Goal: Task Accomplishment & Management: Complete application form

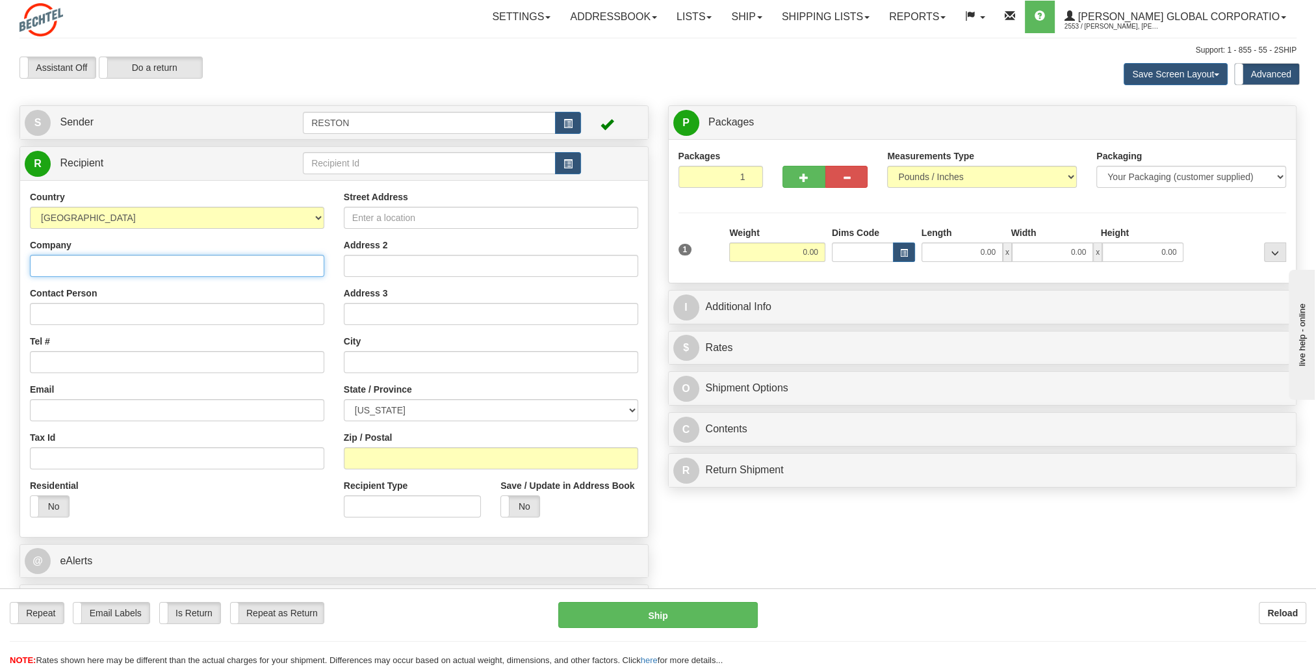
click at [261, 259] on input "Company" at bounding box center [177, 266] width 294 height 22
click at [169, 291] on div "Contact Person" at bounding box center [177, 306] width 294 height 38
click at [140, 268] on input "[PERSON_NAME]" at bounding box center [177, 266] width 294 height 22
type input "[PERSON_NAME]"
click at [286, 307] on input "Contact Person" at bounding box center [177, 314] width 294 height 22
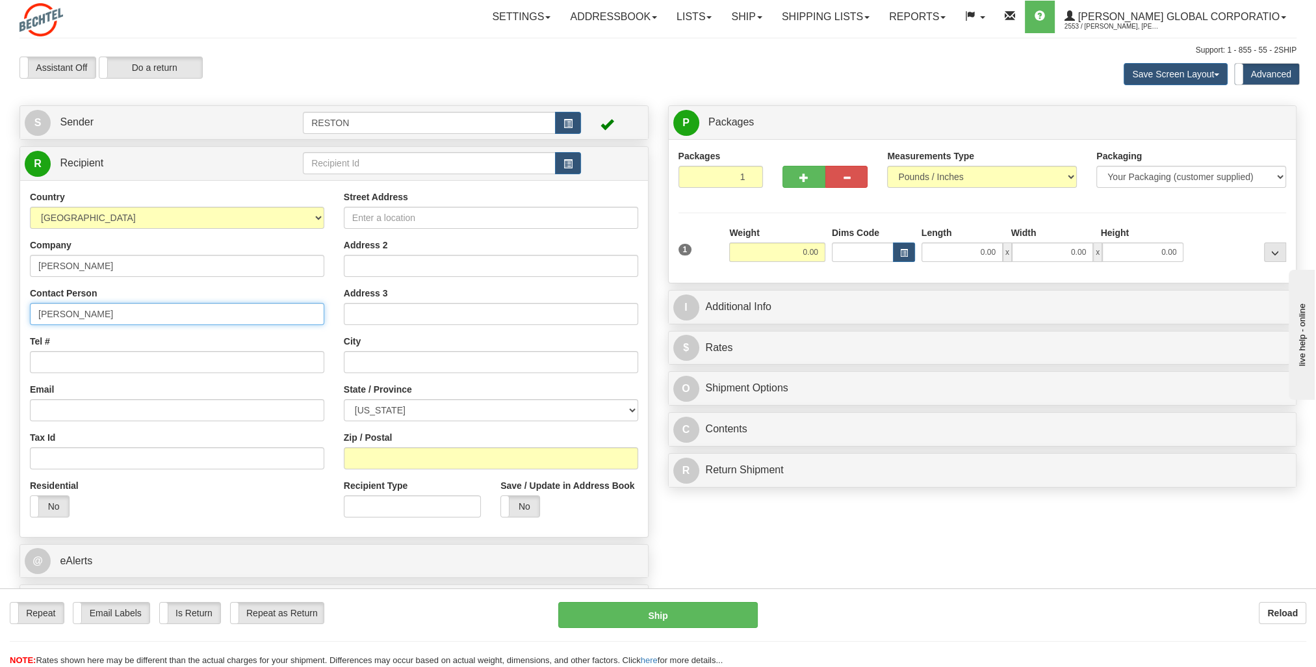
type input "[PERSON_NAME]"
click at [177, 355] on input "Tel #" at bounding box center [177, 362] width 294 height 22
paste input "[PHONE_NUMBER]"
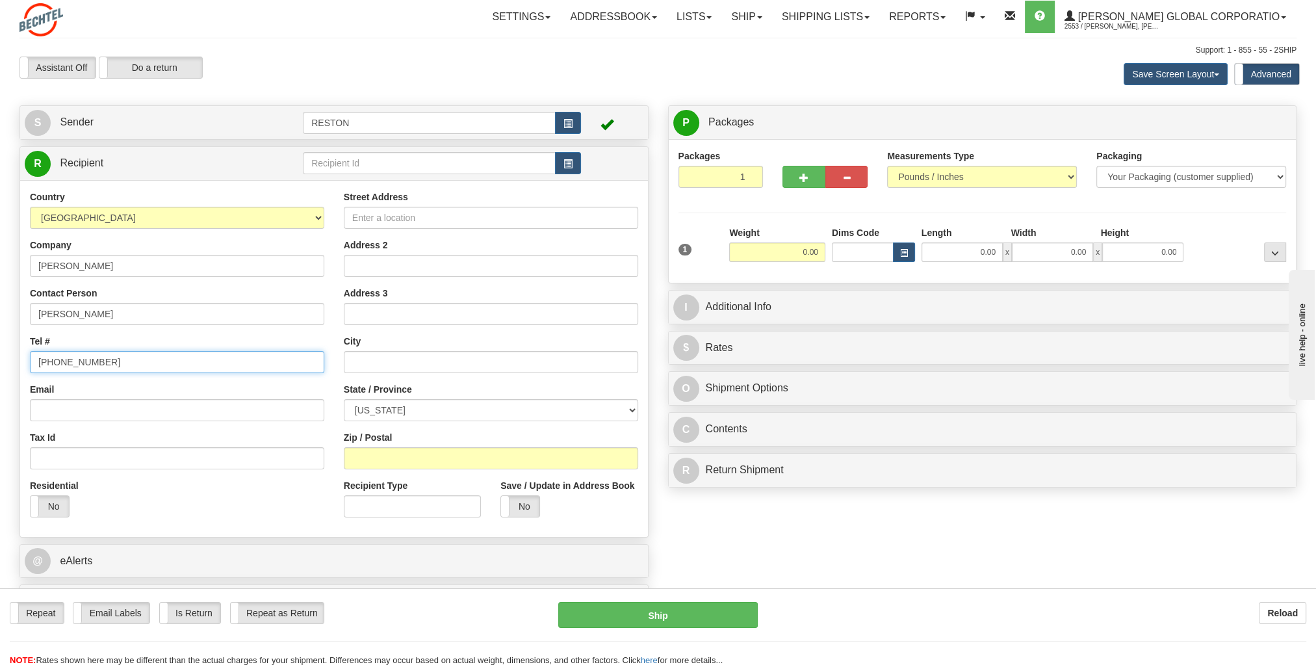
type input "[PHONE_NUMBER]"
click at [68, 404] on input "Email" at bounding box center [177, 410] width 294 height 22
paste input "[EMAIL_ADDRESS][PERSON_NAME][DOMAIN_NAME]"
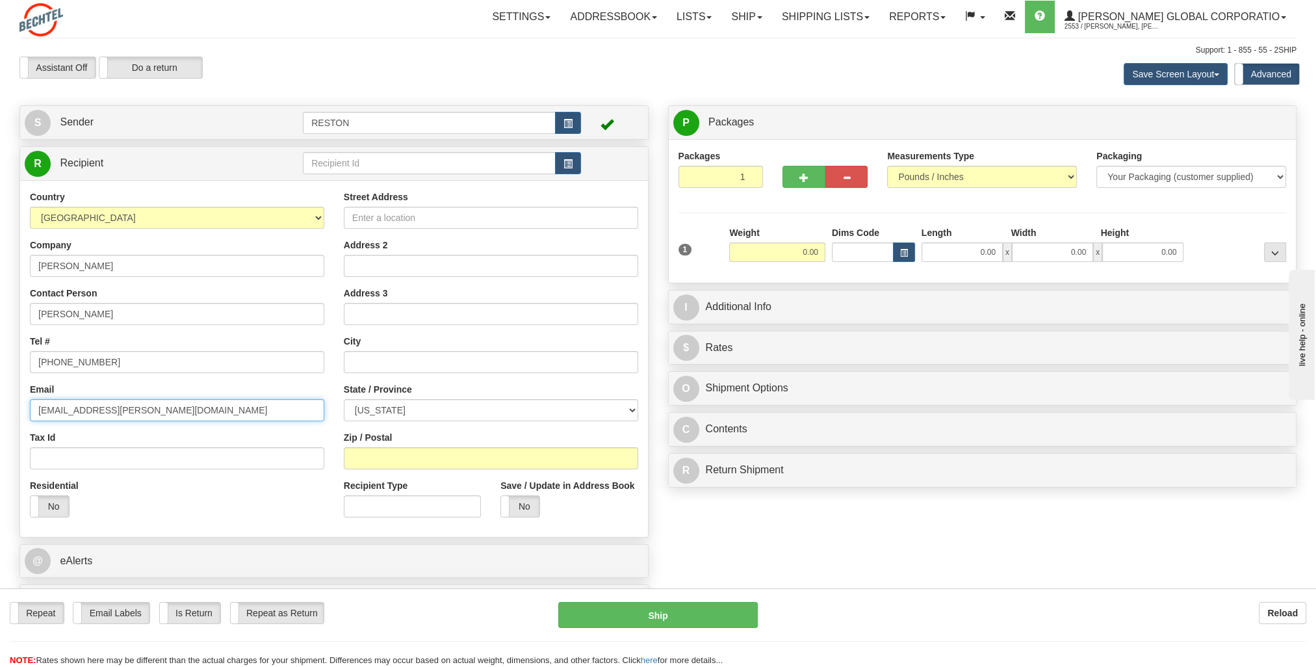
type input "[EMAIL_ADDRESS][PERSON_NAME][DOMAIN_NAME]"
click at [234, 479] on div "Residential Yes No" at bounding box center [177, 503] width 314 height 48
click at [409, 222] on input "Street Address" at bounding box center [491, 218] width 294 height 22
paste input "[STREET_ADDRESS][PERSON_NAME]"
click at [534, 217] on input "[STREET_ADDRESS][PERSON_NAME]" at bounding box center [491, 218] width 294 height 22
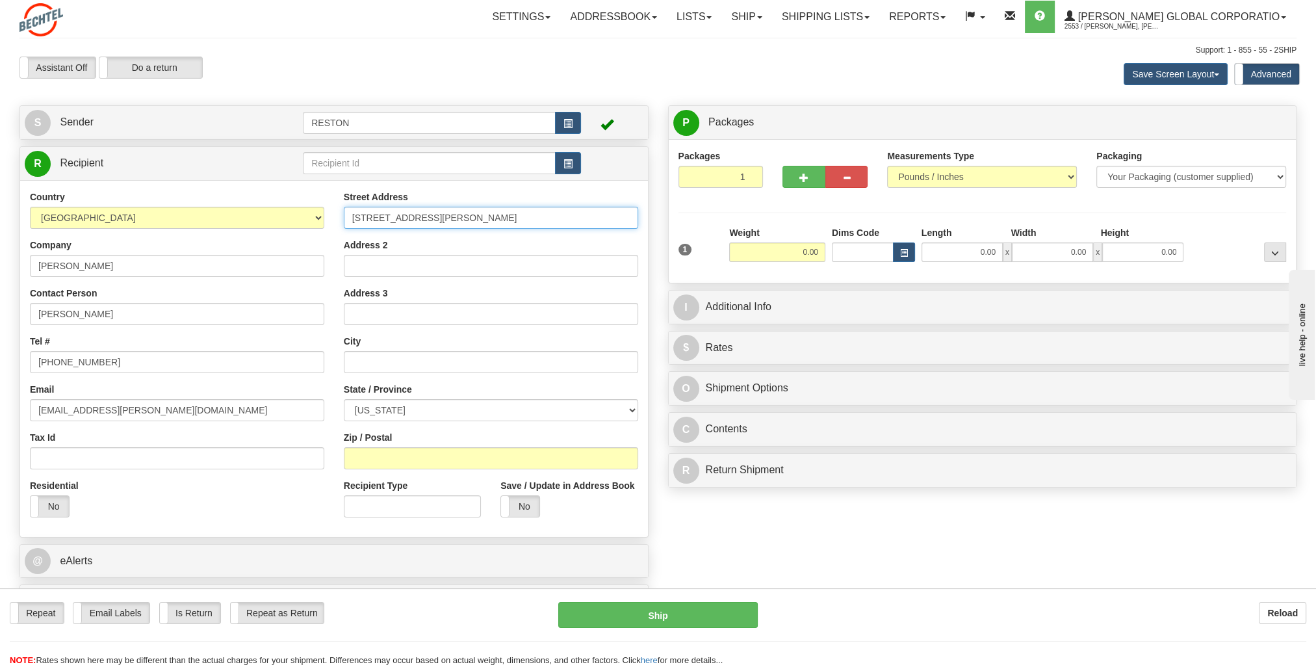
type input "[STREET_ADDRESS][PERSON_NAME]"
click at [439, 360] on input "text" at bounding box center [491, 362] width 294 height 22
type input "[GEOGRAPHIC_DATA]"
click at [455, 408] on select "[US_STATE] [US_STATE] [US_STATE] [US_STATE] Armed Forces America Armed Forces E…" at bounding box center [491, 410] width 294 height 22
select select "CO"
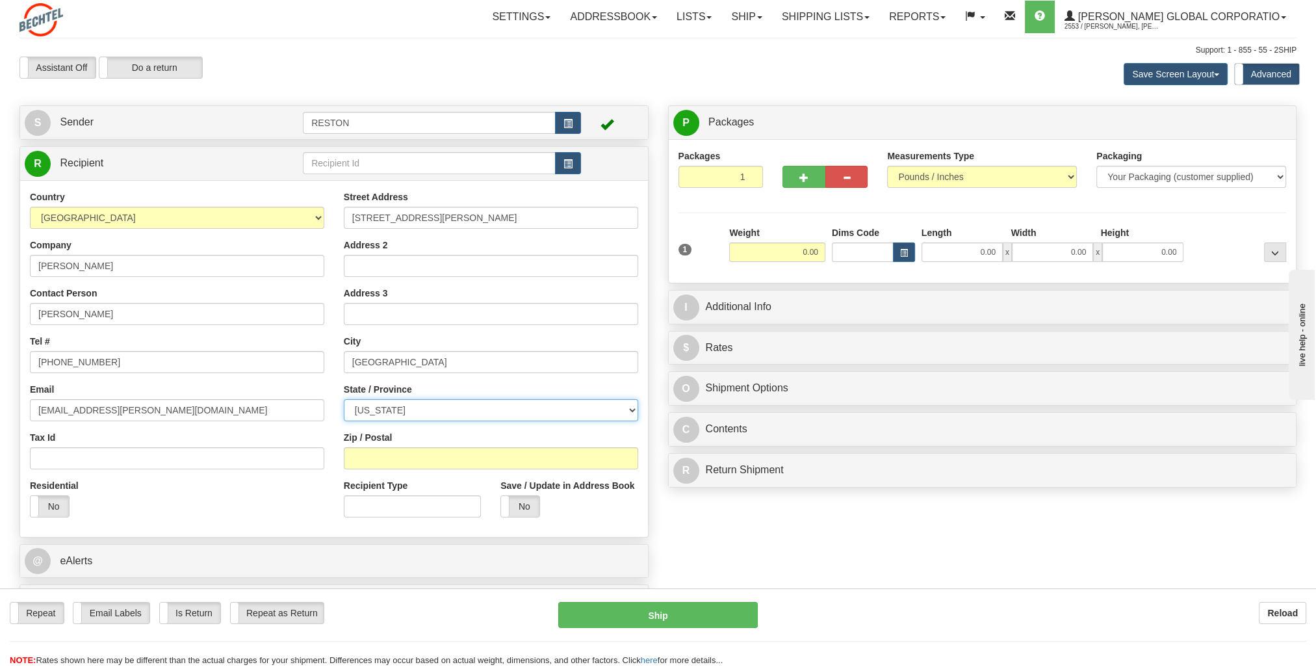
click at [344, 399] on select "[US_STATE] [US_STATE] [US_STATE] [US_STATE] Armed Forces America Armed Forces E…" at bounding box center [491, 410] width 294 height 22
click at [334, 281] on div "Street Address [STREET_ADDRESS][PERSON_NAME] Address 2 Address 3 City [GEOGRAPH…" at bounding box center [491, 358] width 314 height 337
click at [408, 451] on input "Zip / Postal" at bounding box center [491, 458] width 294 height 22
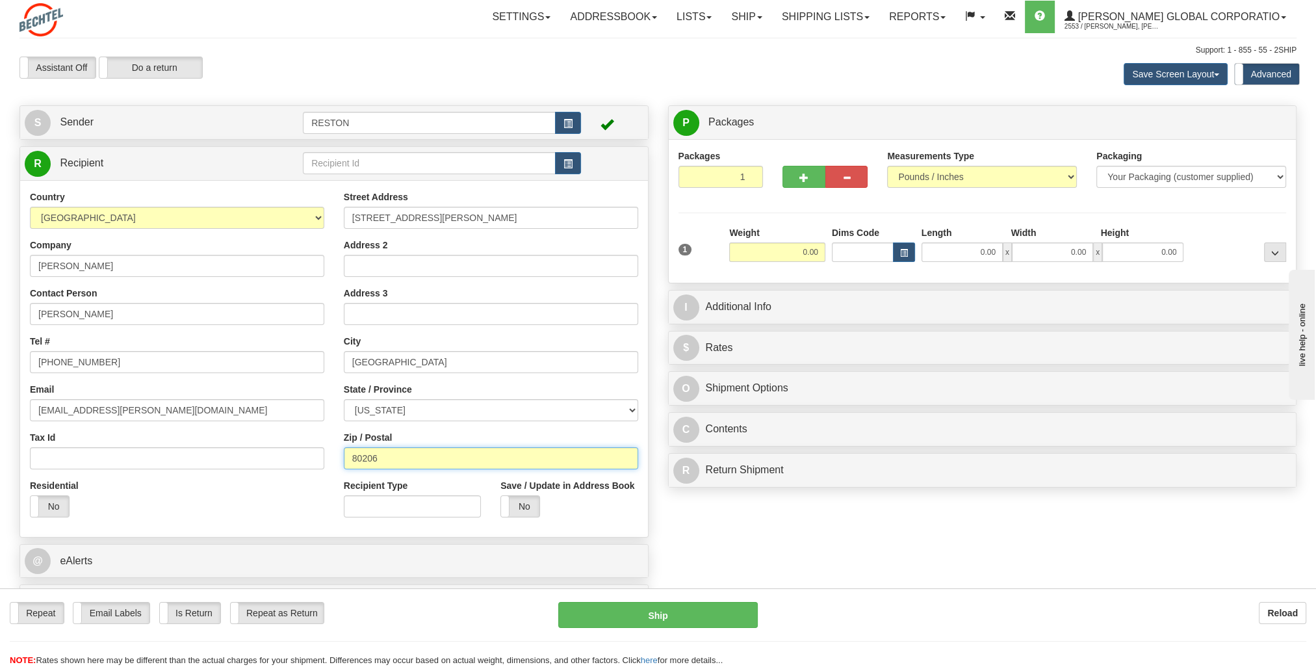
type input "80206"
click at [324, 502] on div "Residential Yes No" at bounding box center [177, 503] width 314 height 48
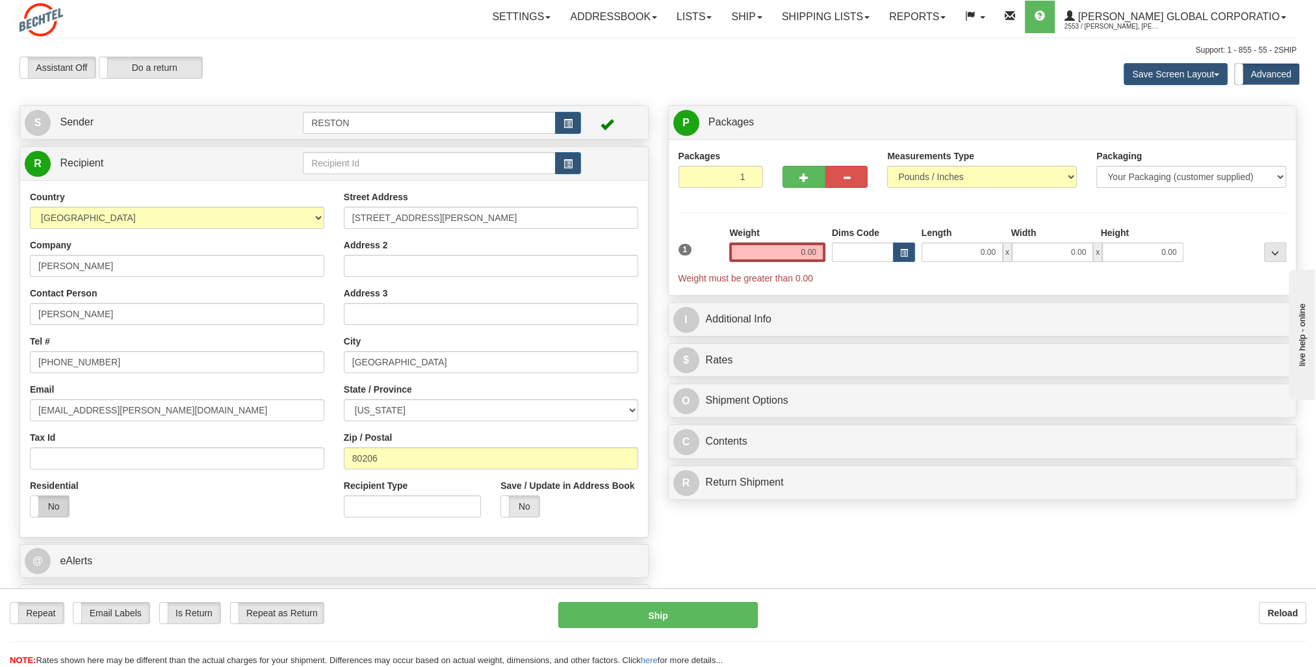
click at [52, 506] on label "No" at bounding box center [50, 506] width 38 height 21
click at [788, 253] on input "0.00" at bounding box center [777, 251] width 96 height 19
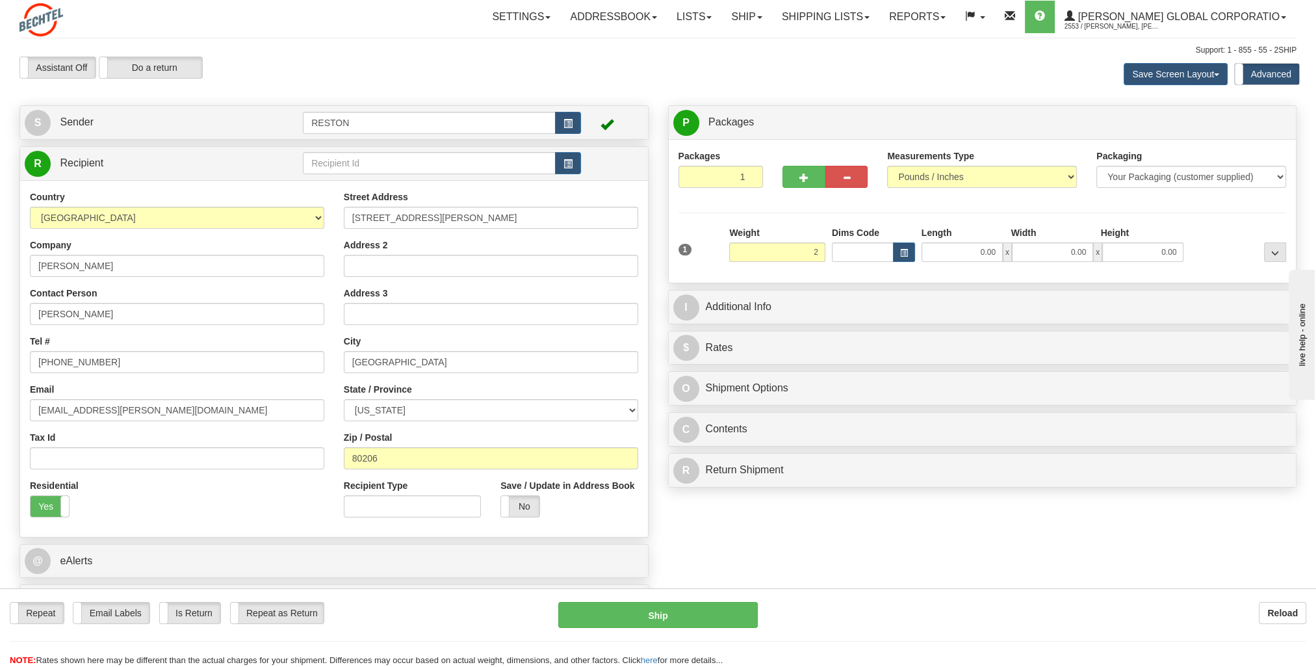
type input "2.00"
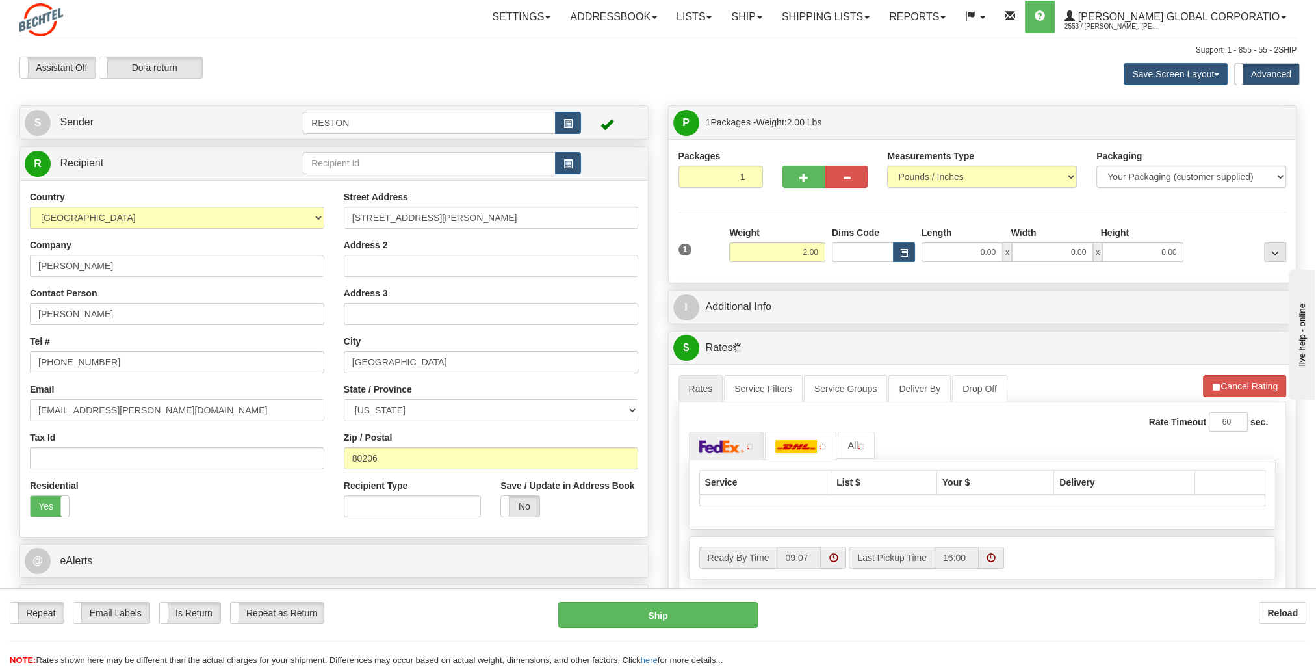
click at [795, 218] on div "Packages 1 1 Measurements Type" at bounding box center [983, 210] width 608 height 123
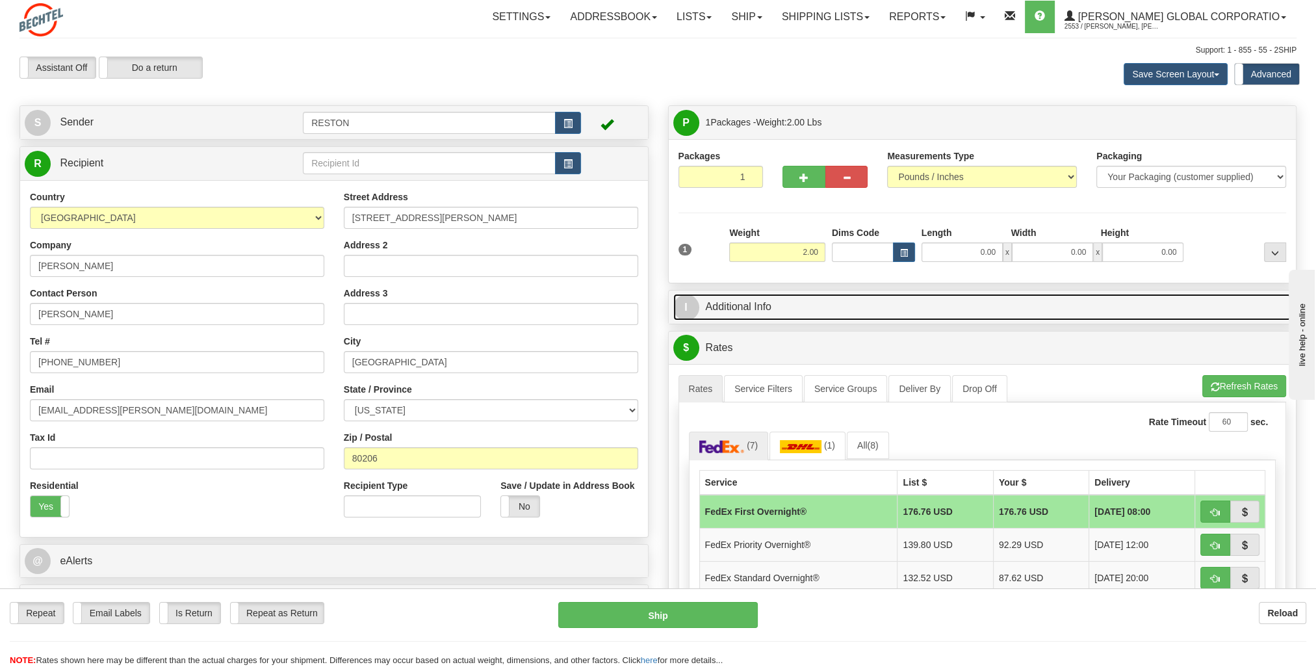
click at [759, 309] on link "I Additional Info" at bounding box center [982, 307] width 619 height 27
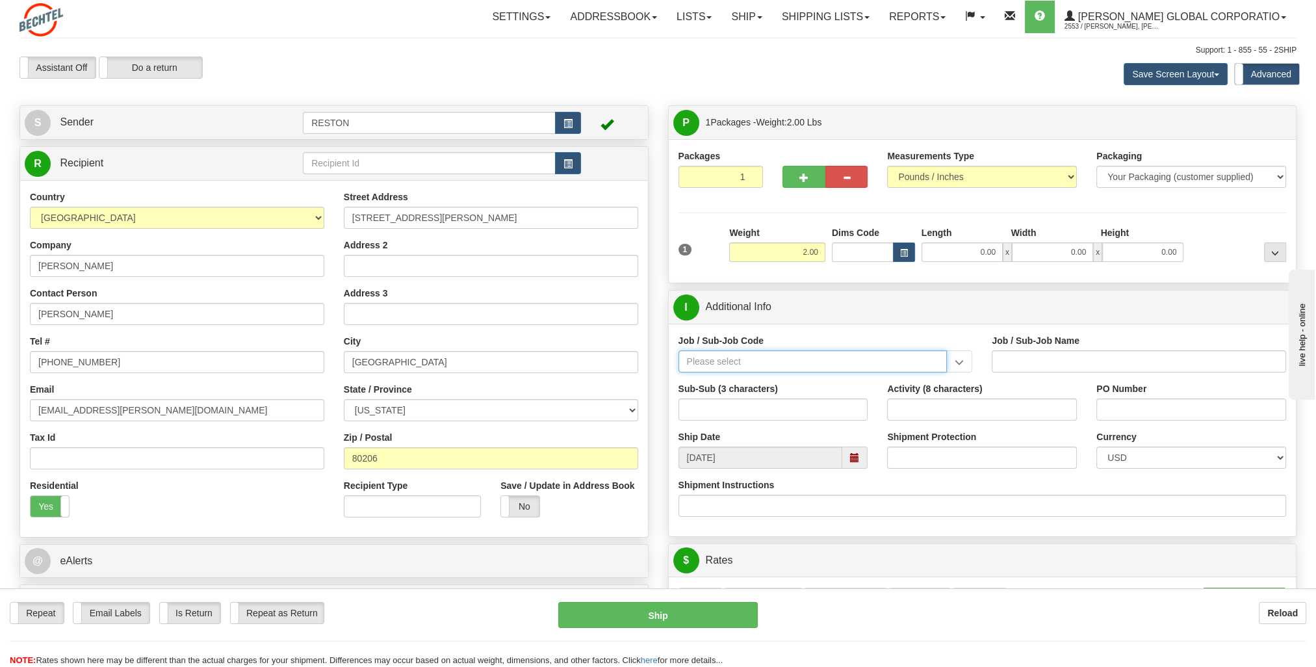
click at [769, 362] on input "Job / Sub-Job Code" at bounding box center [813, 361] width 269 height 22
click at [751, 380] on div "55775-220" at bounding box center [810, 381] width 257 height 14
type input "55775-220"
type input "INVESTMENT - [GEOGRAPHIC_DATA] ENTRY"
type input "55775-220"
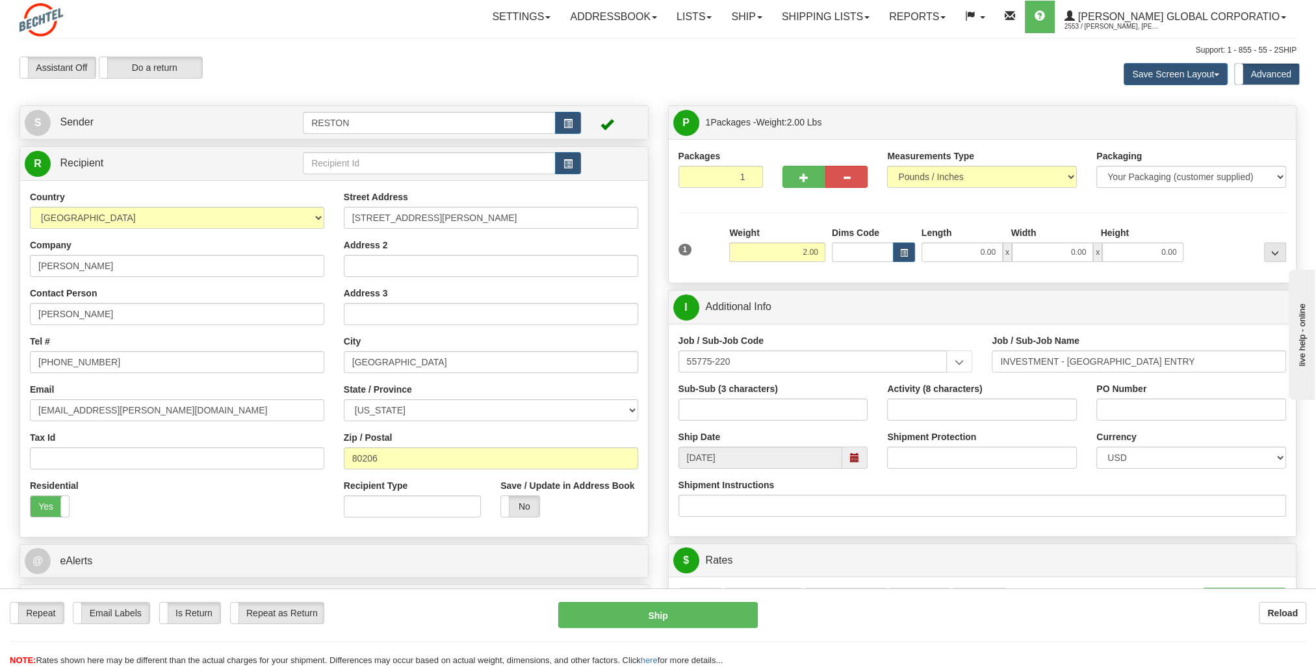
click at [788, 437] on div "Ship Date [DATE]" at bounding box center [773, 449] width 209 height 38
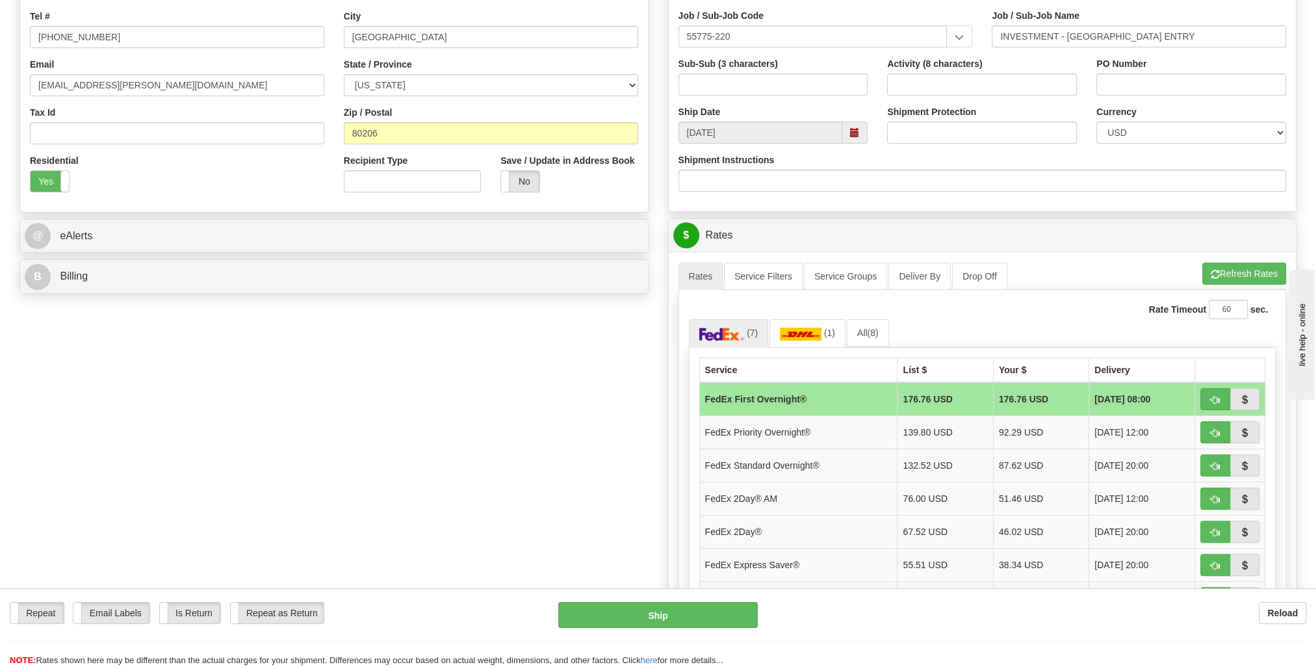
scroll to position [390, 0]
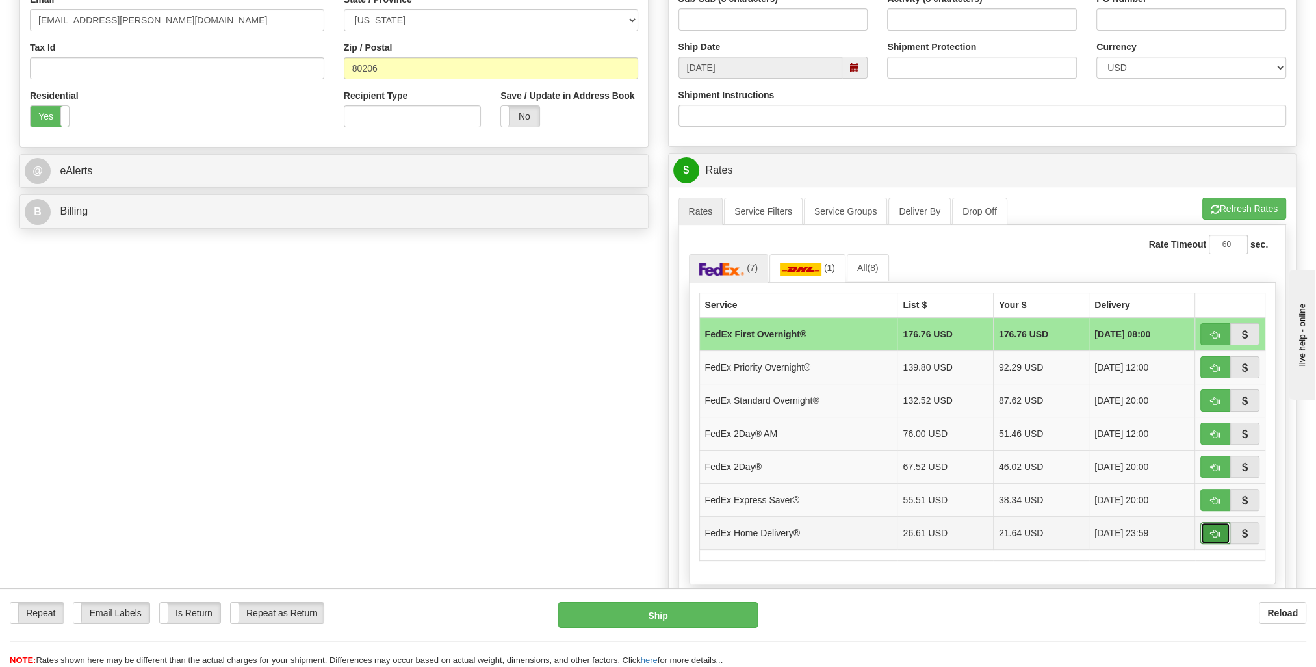
click at [1215, 530] on span "button" at bounding box center [1215, 534] width 9 height 8
type input "90"
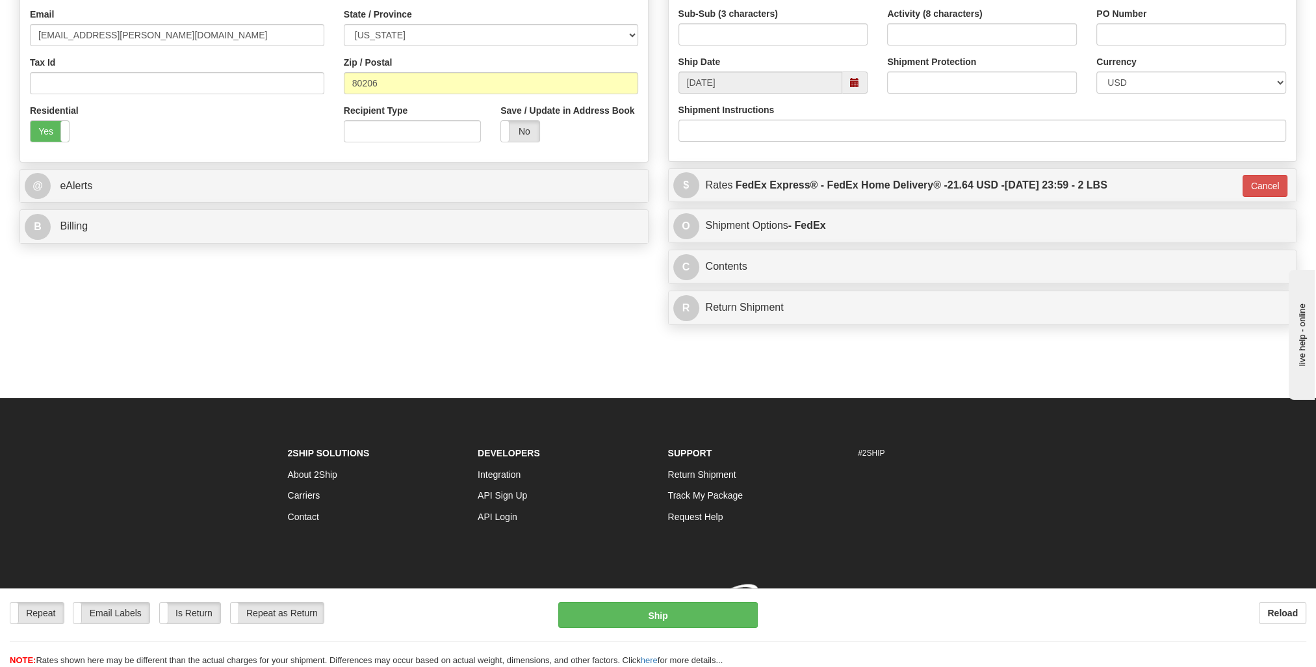
scroll to position [385, 0]
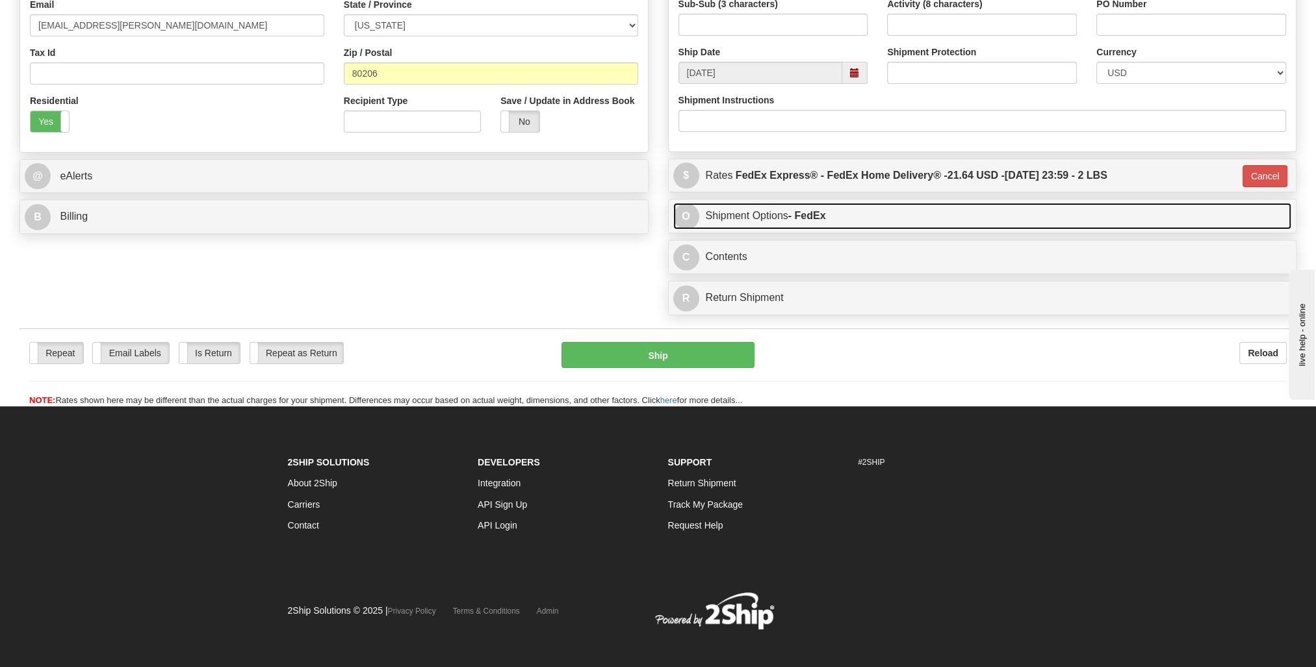
click at [883, 209] on link "O Shipment Options - FedEx" at bounding box center [982, 216] width 619 height 27
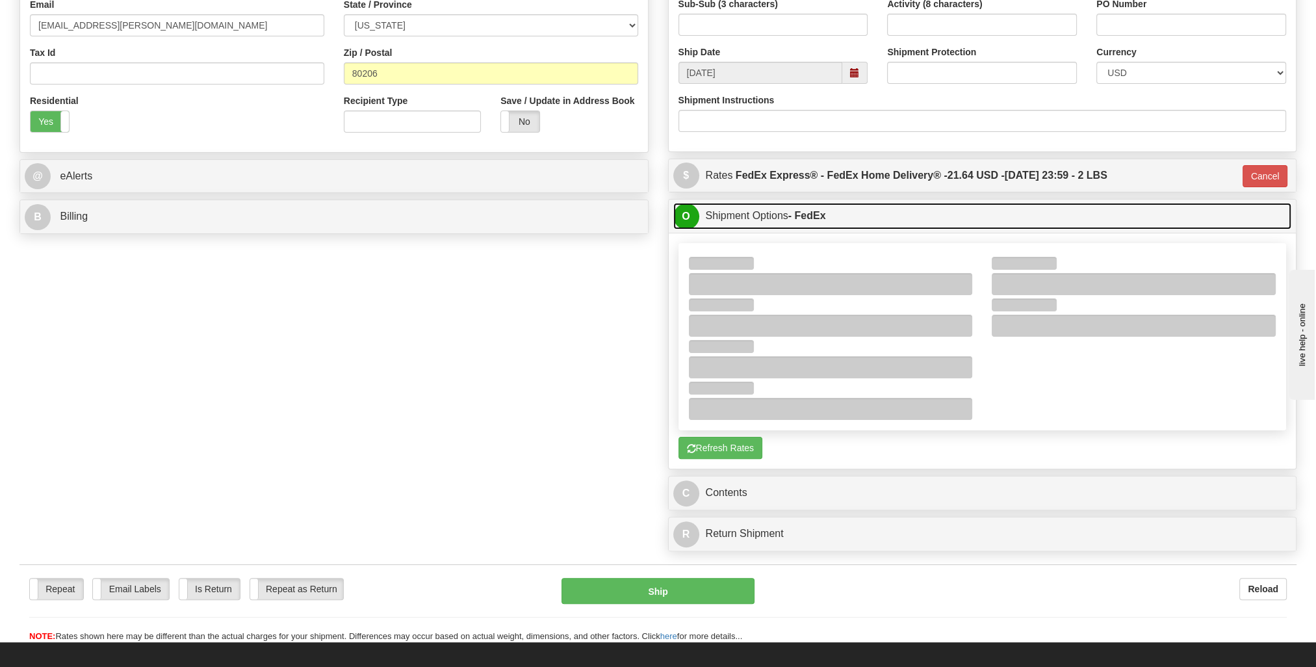
click at [883, 209] on link "O Shipment Options - FedEx" at bounding box center [982, 216] width 619 height 27
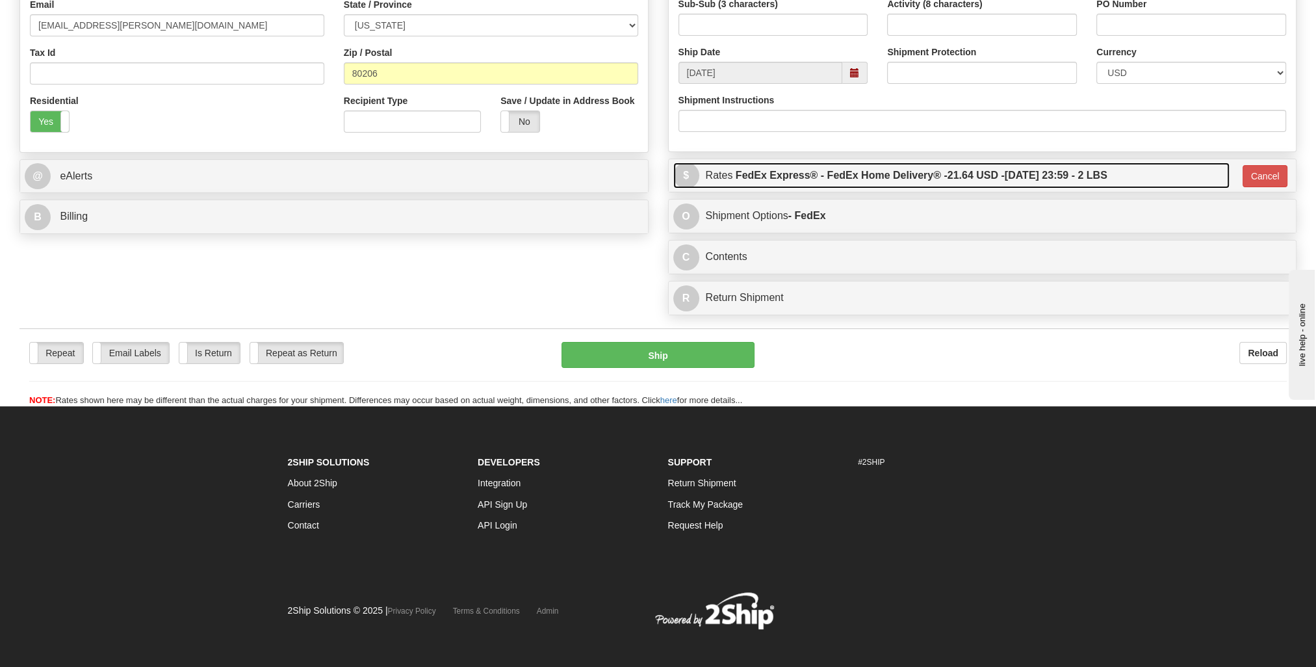
click at [883, 178] on label "FedEx Express® - FedEx Home Delivery® - 21.64 USD - [DATE] 23:59 - 2 LBS" at bounding box center [922, 175] width 372 height 26
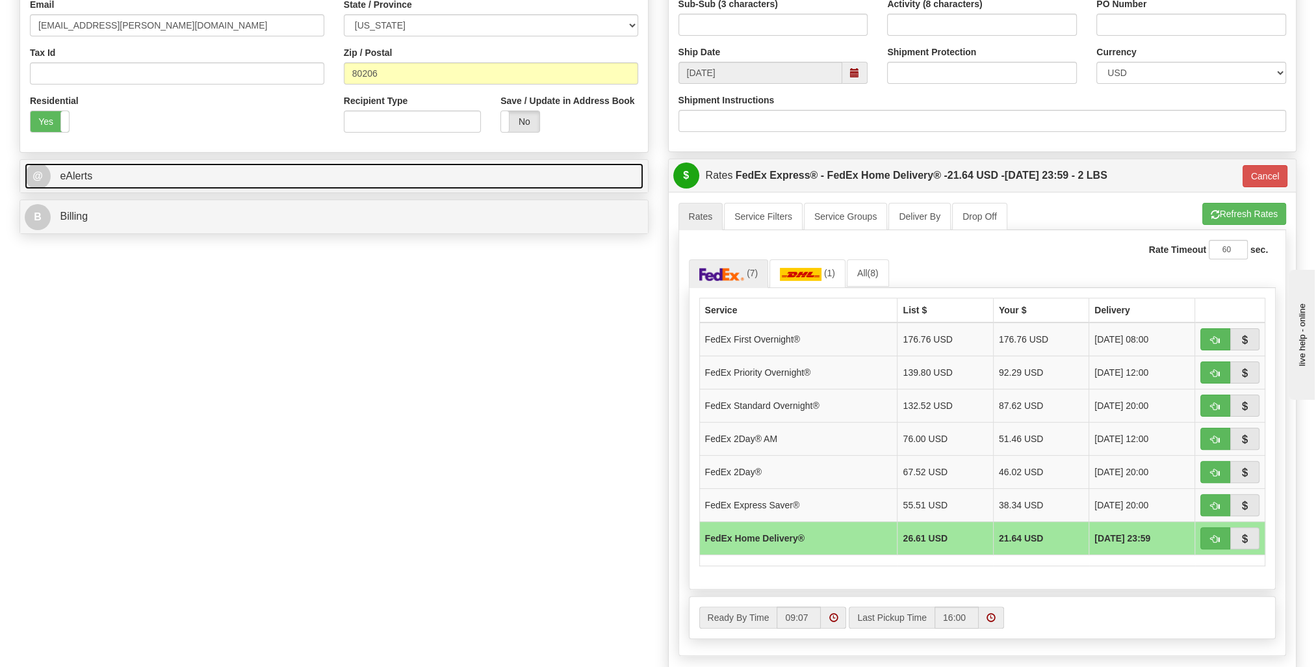
click at [424, 170] on link "@ eAlerts" at bounding box center [334, 176] width 619 height 27
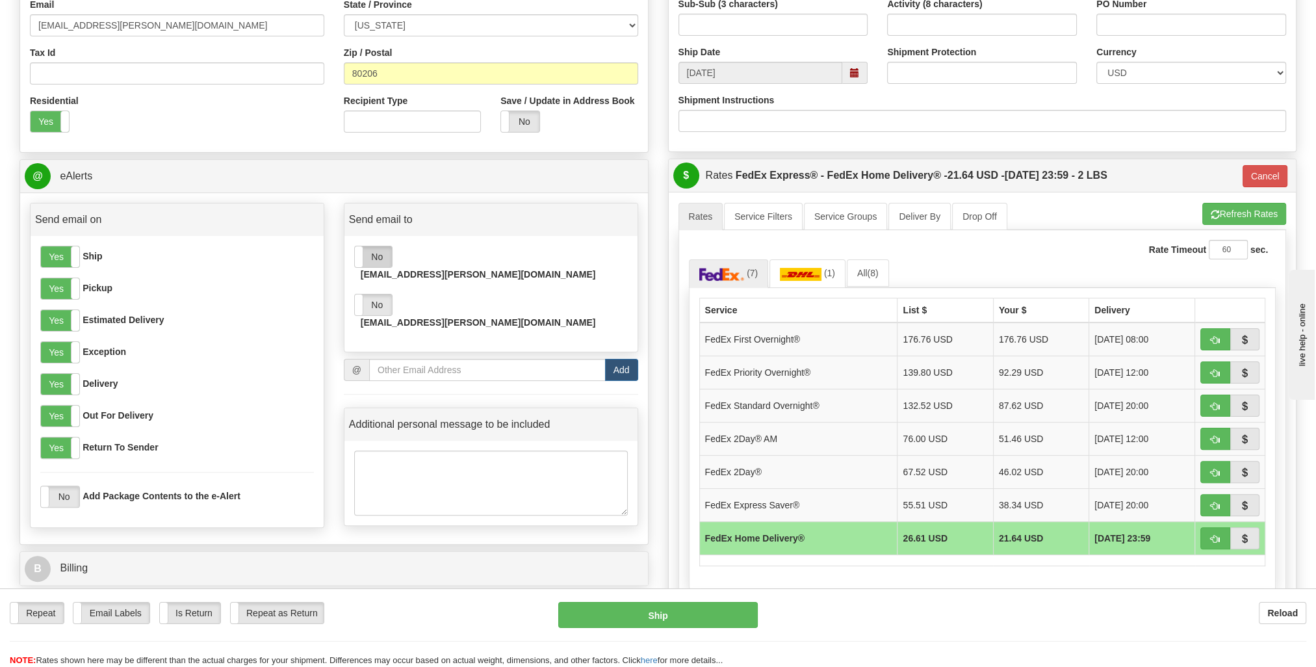
click at [380, 255] on label "No" at bounding box center [373, 256] width 37 height 21
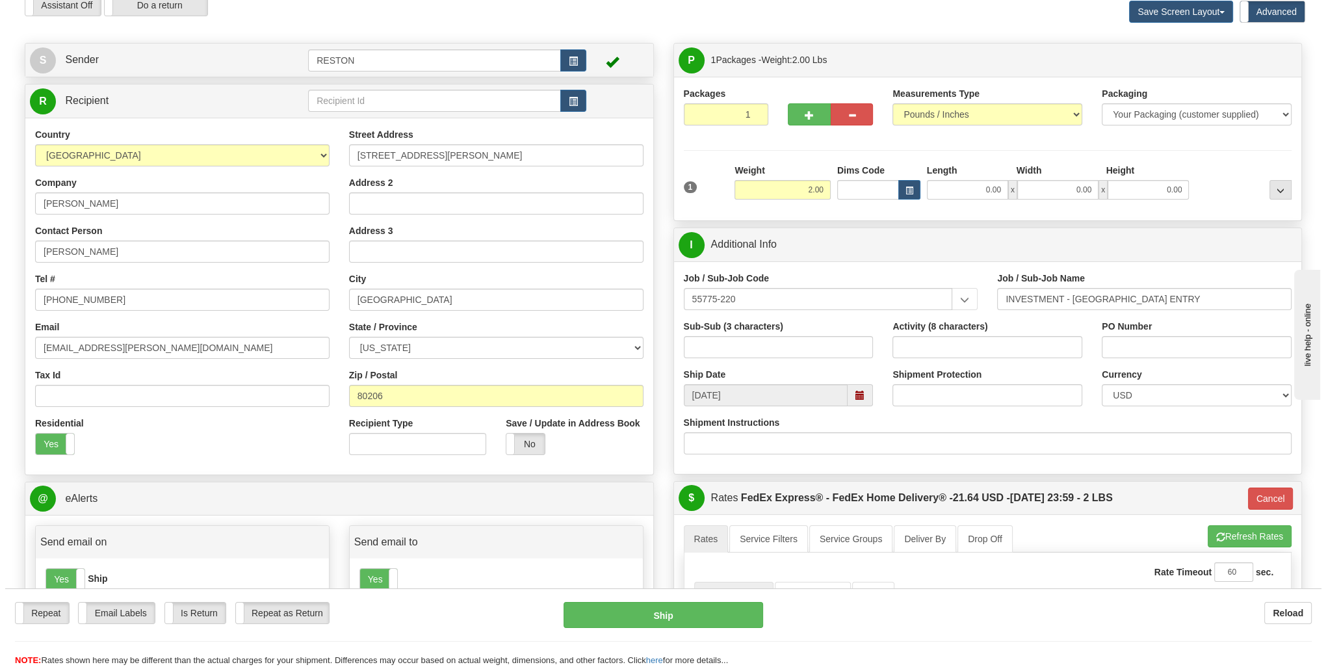
scroll to position [0, 0]
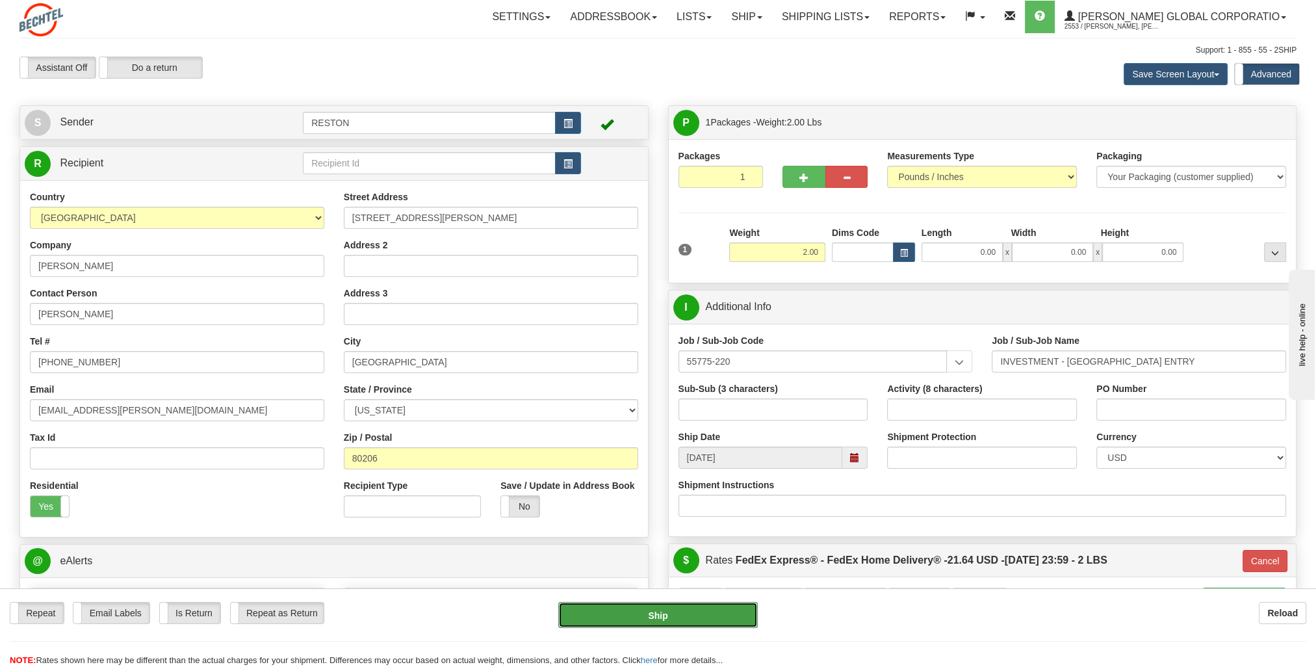
click at [698, 617] on button "Ship" at bounding box center [658, 615] width 200 height 26
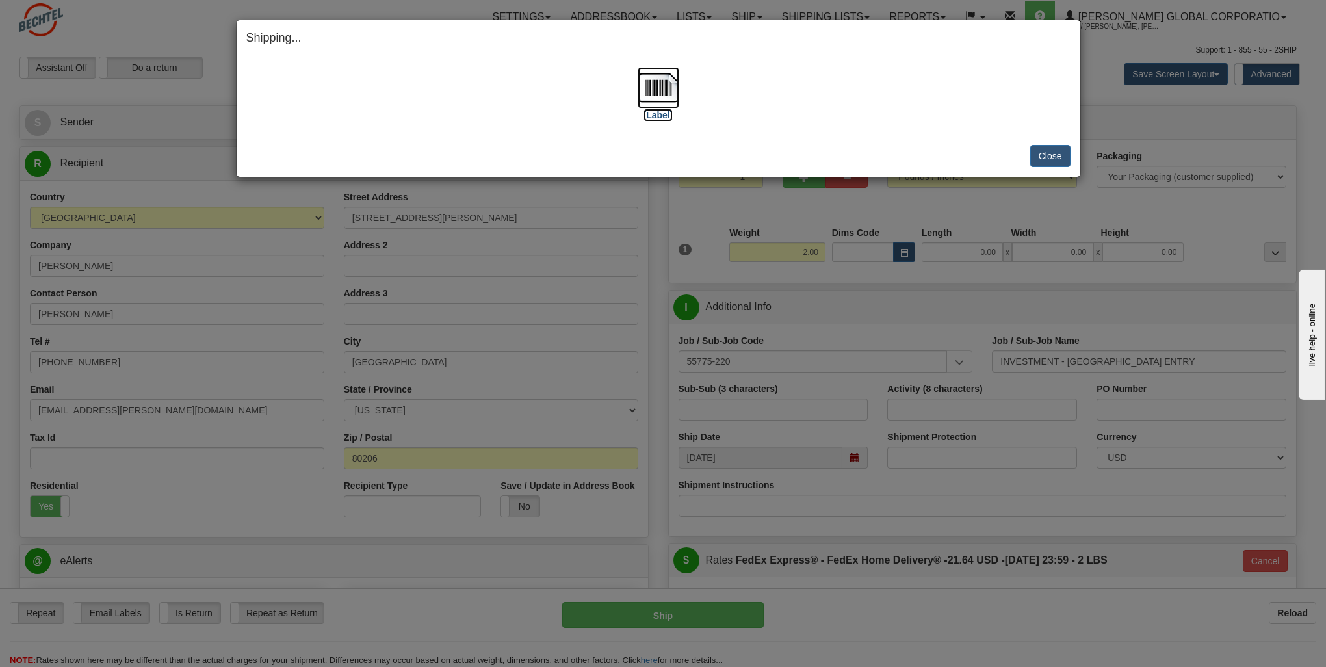
click at [660, 117] on label "[Label]" at bounding box center [658, 115] width 30 height 13
click at [1046, 149] on button "Close" at bounding box center [1050, 156] width 40 height 22
